Goal: Information Seeking & Learning: Learn about a topic

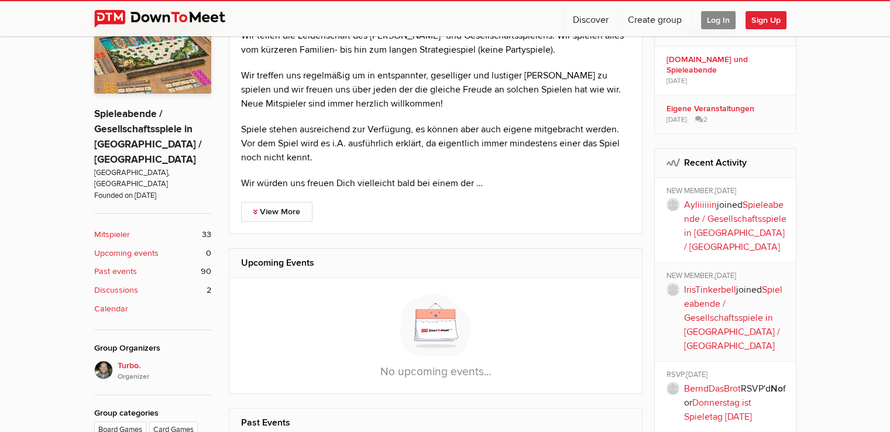
scroll to position [193, 0]
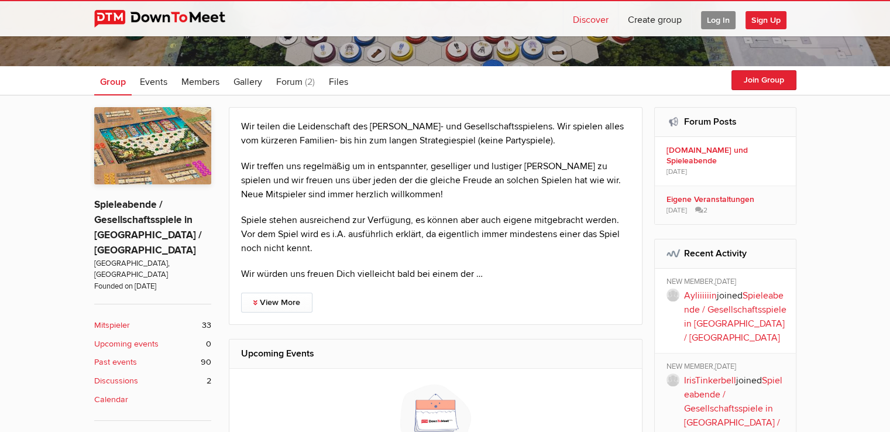
click at [589, 12] on link "Discover" at bounding box center [591, 18] width 54 height 35
select select "null"
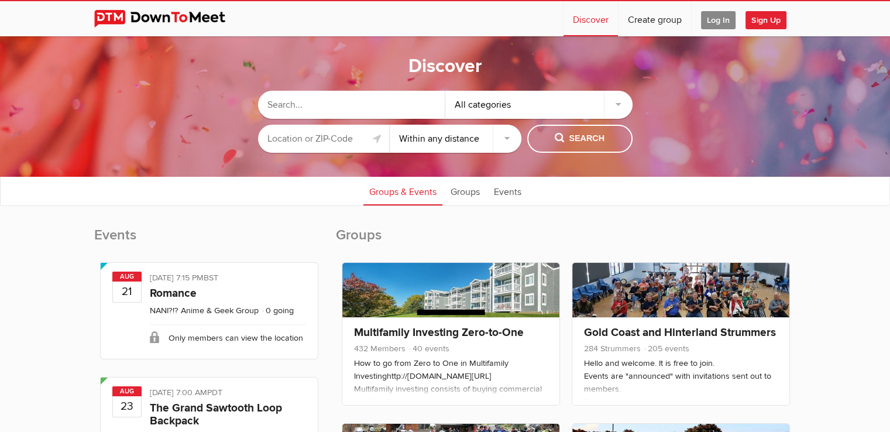
click at [393, 113] on input "text" at bounding box center [351, 105] width 187 height 28
type input "lolita"
click at [314, 139] on input "text" at bounding box center [324, 139] width 132 height 28
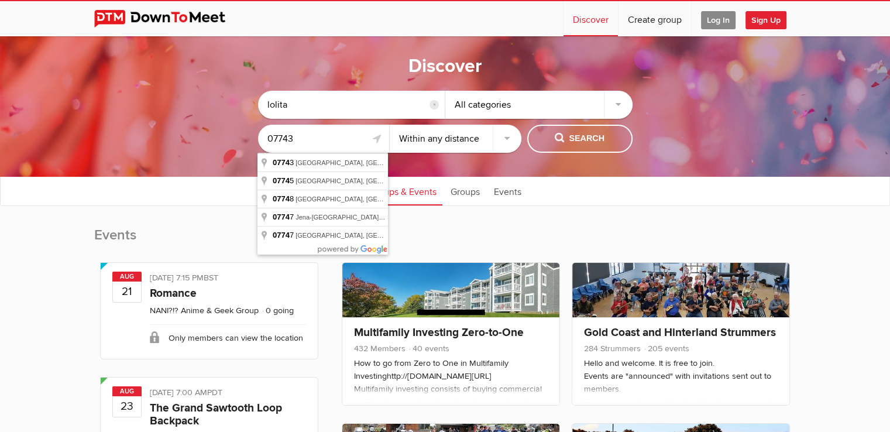
type input "07743"
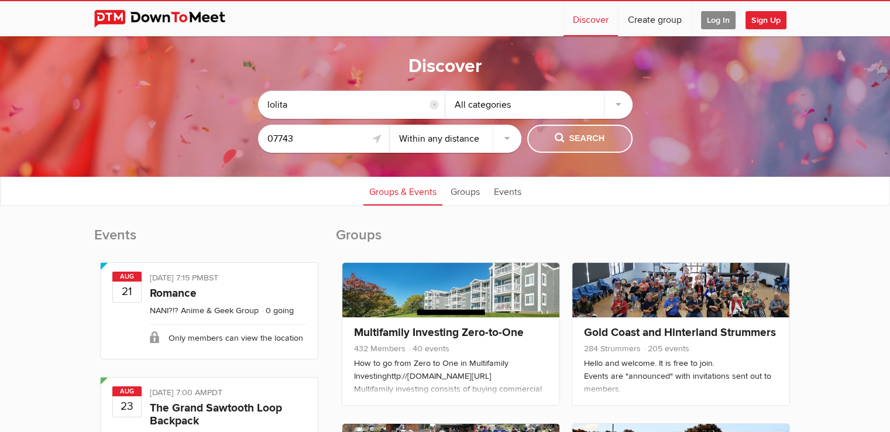
click at [578, 143] on span "Search" at bounding box center [580, 138] width 50 height 13
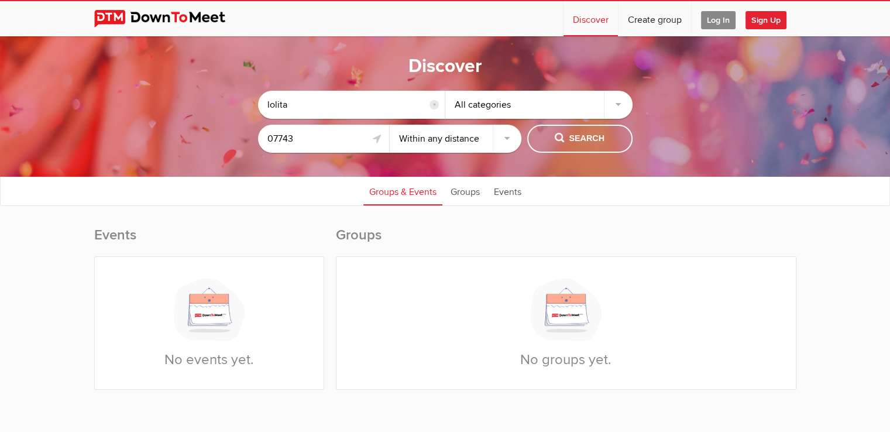
click at [338, 115] on input "lolita" at bounding box center [351, 105] width 187 height 28
type input "dungeons and dragons"
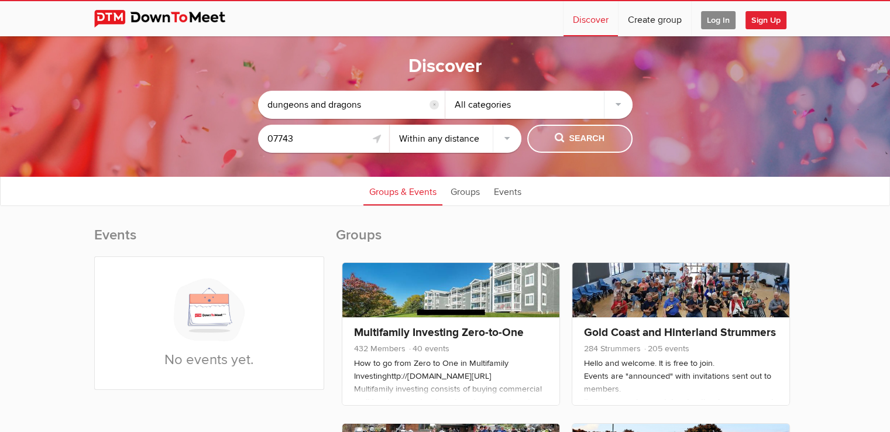
click at [605, 136] on button "Search" at bounding box center [579, 139] width 105 height 28
click at [569, 143] on span "Search" at bounding box center [580, 138] width 50 height 13
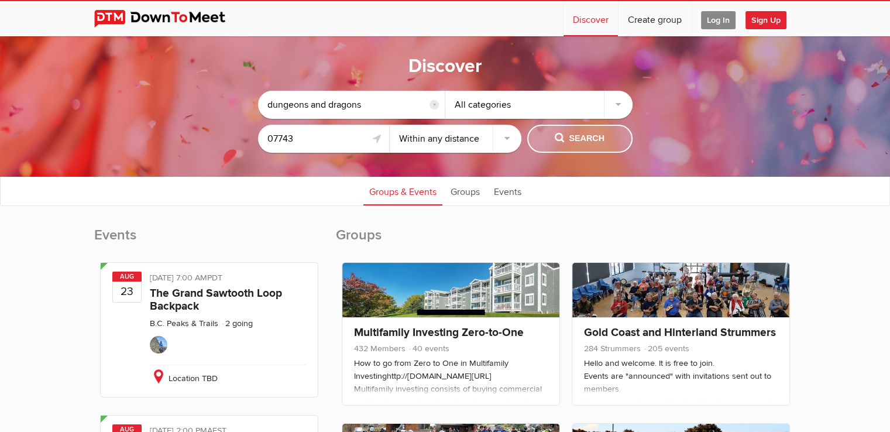
click at [564, 139] on span "Search" at bounding box center [580, 138] width 50 height 13
